Goal: Task Accomplishment & Management: Manage account settings

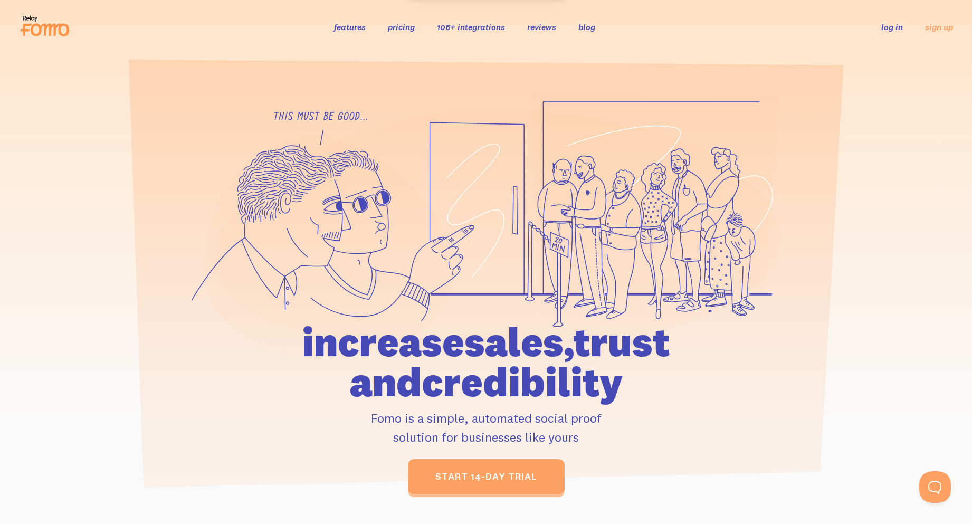
click at [894, 26] on link "log in" at bounding box center [892, 27] width 22 height 11
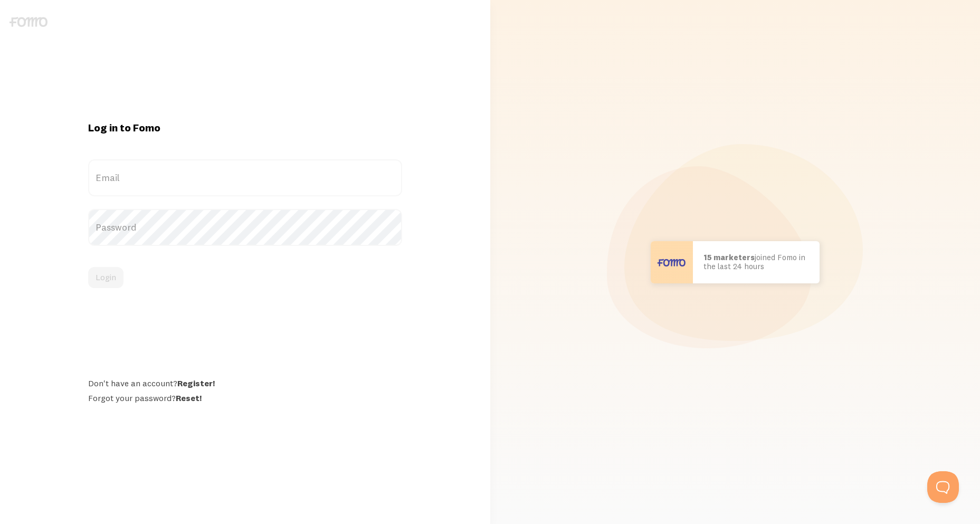
click at [195, 181] on label "Email" at bounding box center [245, 177] width 314 height 37
click at [195, 181] on input "Email" at bounding box center [245, 177] width 314 height 37
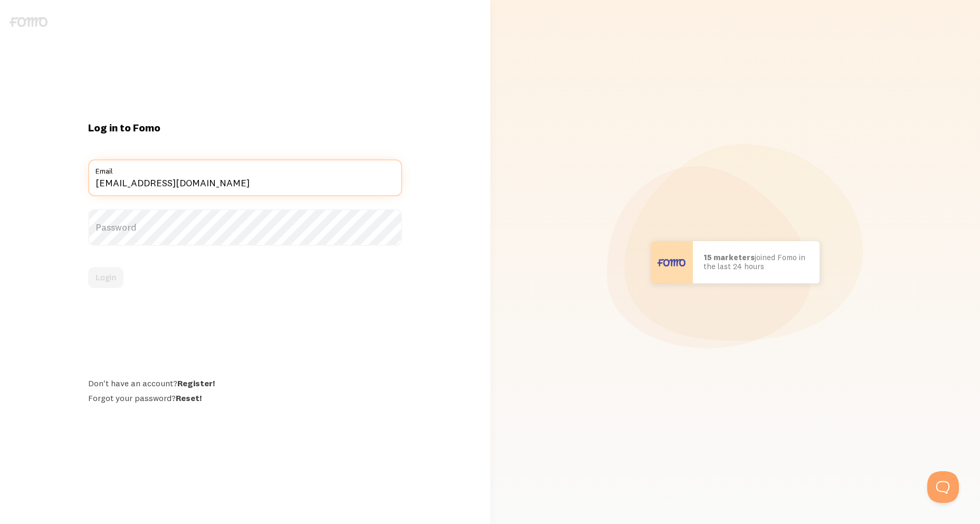
type input "lealrobertj15@gmail.com"
click at [156, 234] on label "Password" at bounding box center [245, 227] width 314 height 37
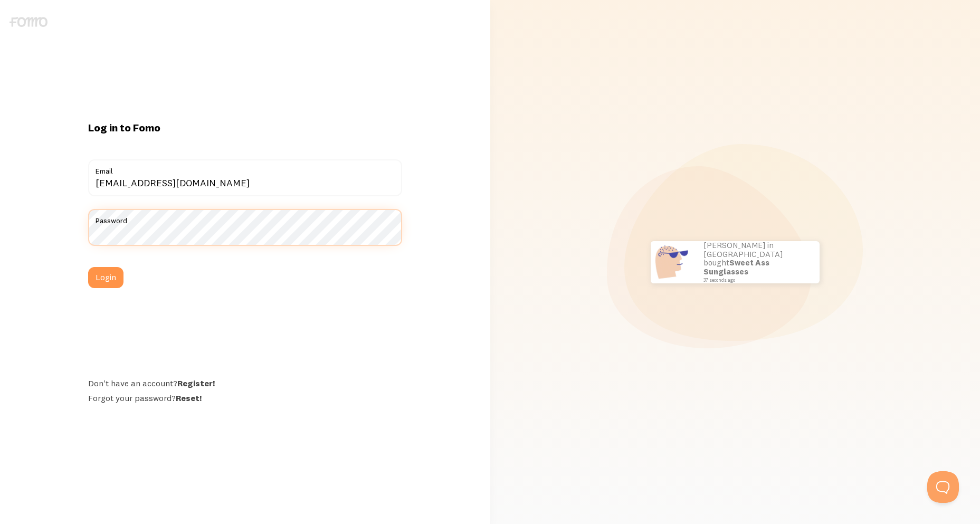
click at [88, 267] on button "Login" at bounding box center [105, 277] width 35 height 21
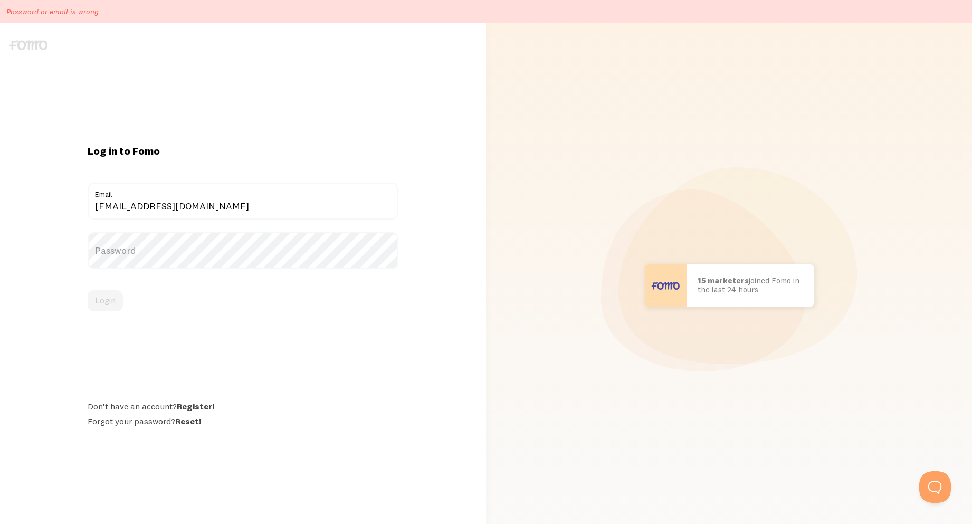
click at [148, 252] on label "Password" at bounding box center [243, 250] width 311 height 37
click at [88, 290] on button "Login" at bounding box center [105, 300] width 35 height 21
click at [184, 254] on label "Password" at bounding box center [243, 250] width 311 height 37
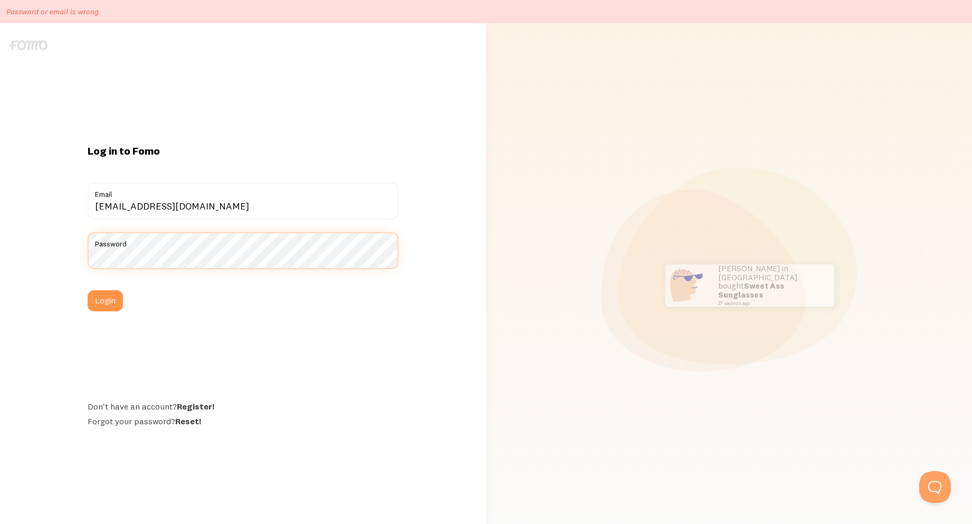
click at [88, 290] on button "Login" at bounding box center [105, 300] width 35 height 21
